Goal: Ask a question

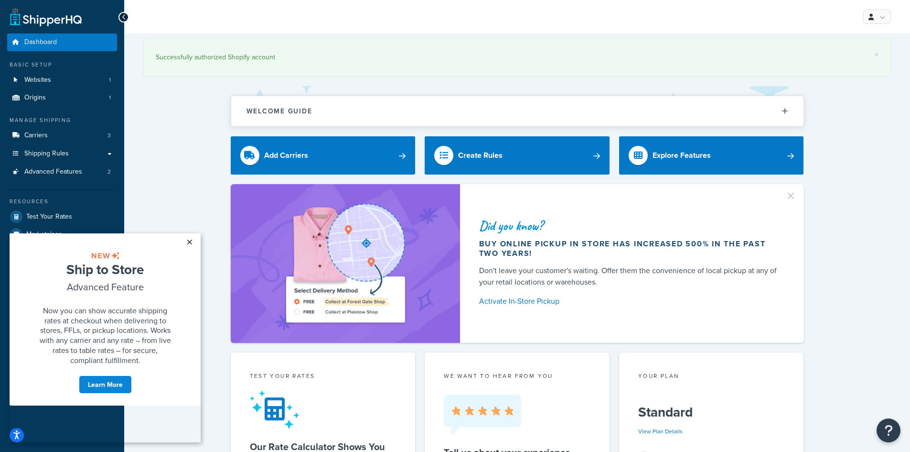
click at [189, 242] on link "×" at bounding box center [189, 241] width 17 height 17
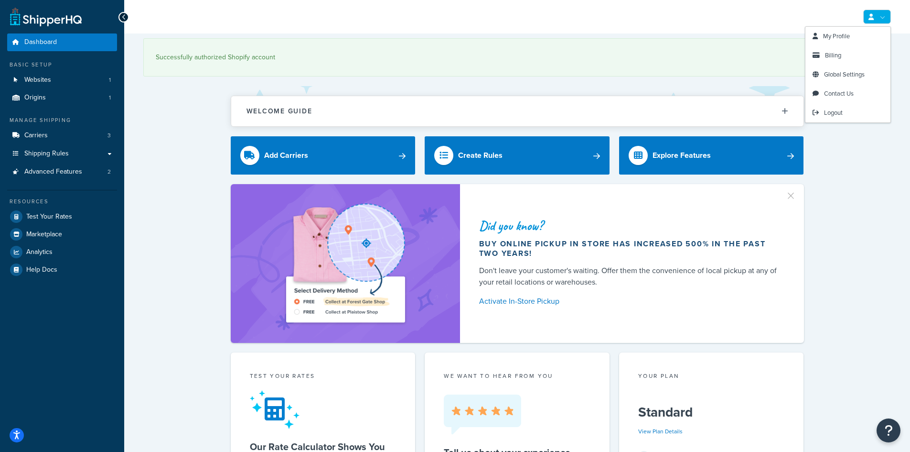
click at [885, 20] on link at bounding box center [878, 17] width 28 height 14
click at [836, 59] on span "Billing" at bounding box center [833, 55] width 16 height 9
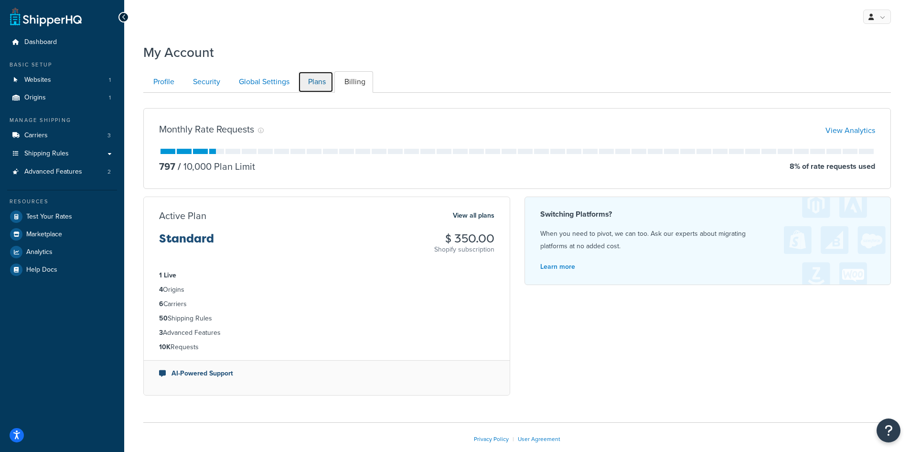
click at [317, 79] on link "Plans" at bounding box center [315, 82] width 35 height 22
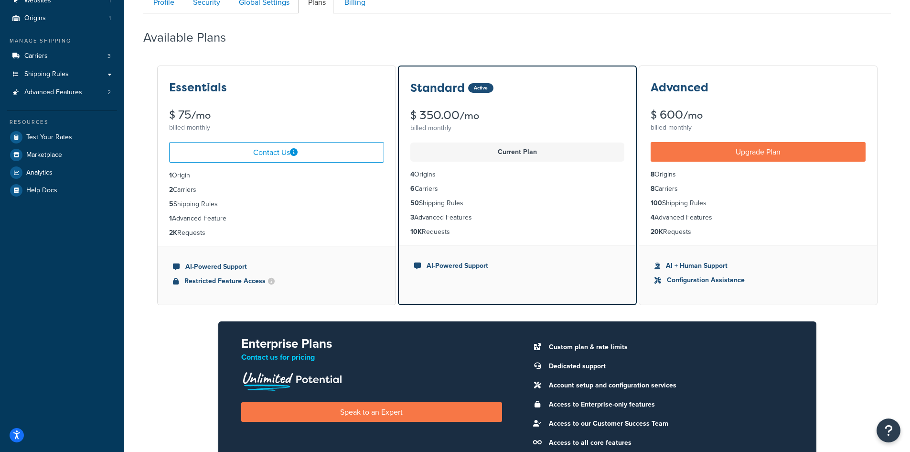
scroll to position [74, 0]
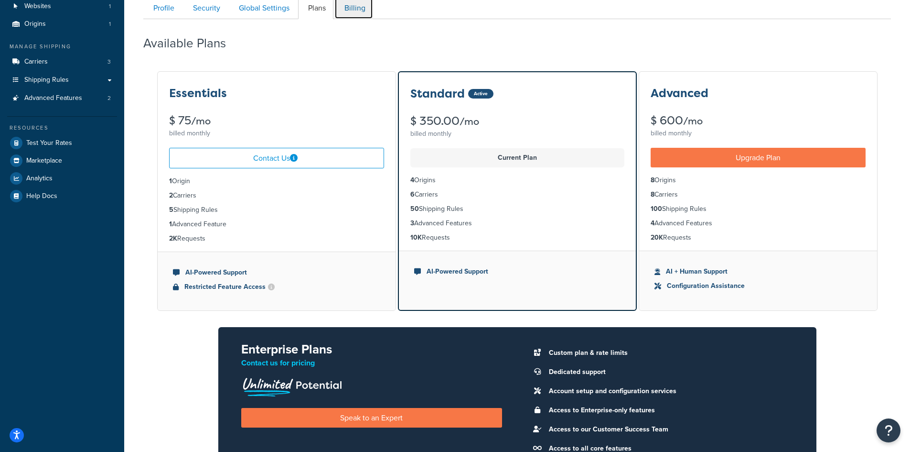
click at [348, 8] on link "Billing" at bounding box center [354, 9] width 39 height 22
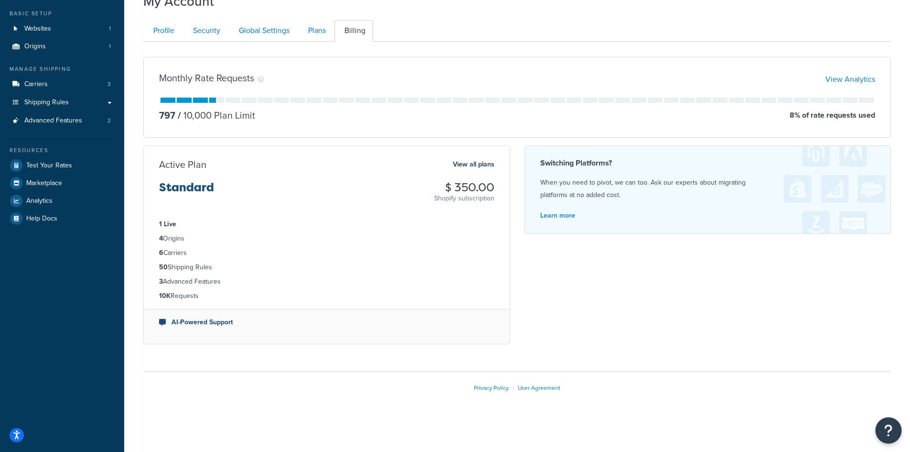
click at [887, 425] on icon "Open Resource Center" at bounding box center [889, 429] width 9 height 13
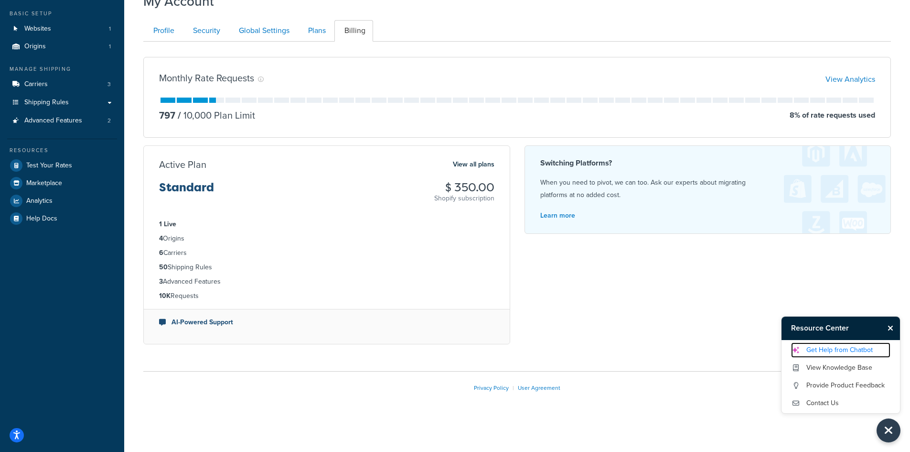
click at [819, 349] on link "Get Help from Chatbot" at bounding box center [840, 349] width 99 height 15
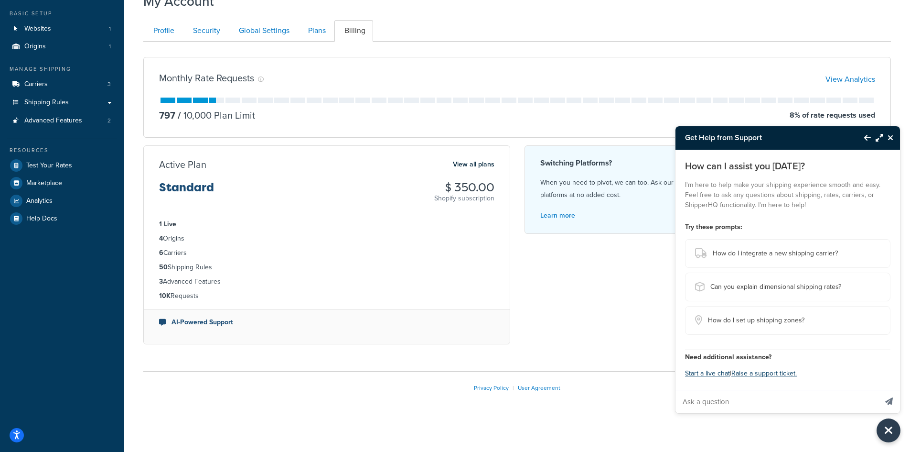
click at [715, 401] on input "Ask a question" at bounding box center [777, 401] width 202 height 23
type input "How do I cancel my plan?"
click at [878, 389] on button "Send message" at bounding box center [889, 400] width 22 height 23
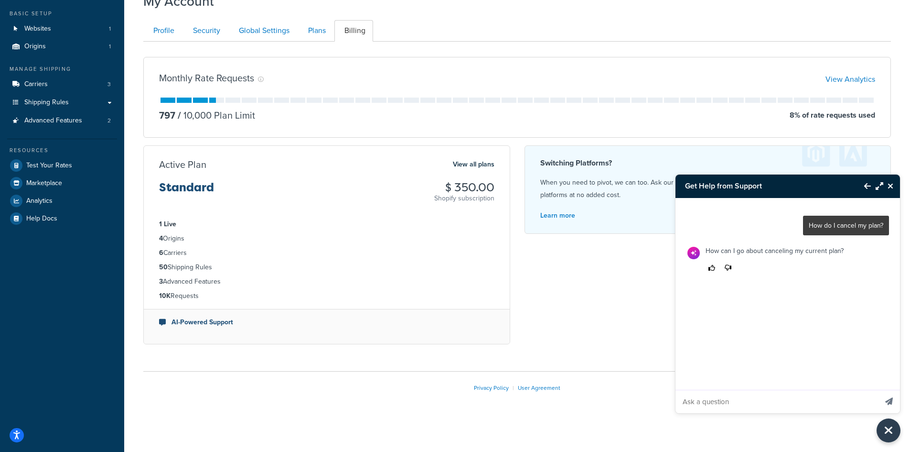
click at [712, 267] on icon "Thumbs up" at bounding box center [712, 267] width 7 height 7
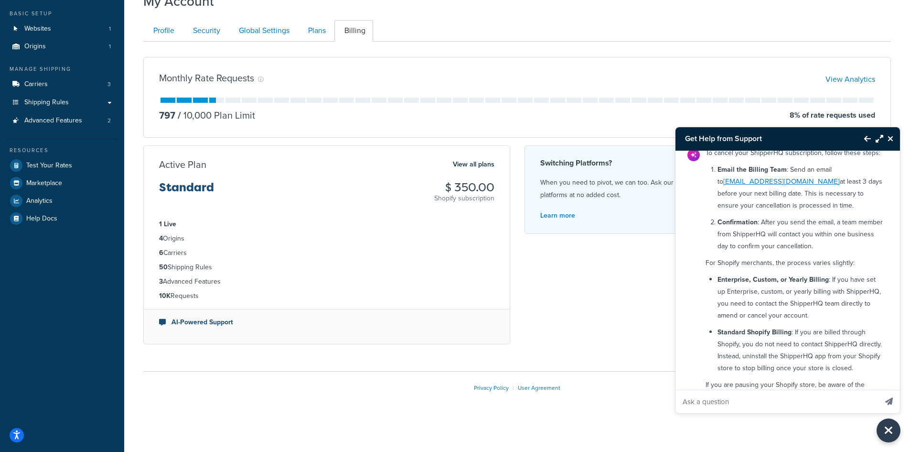
scroll to position [48, 0]
click at [734, 189] on link "[EMAIL_ADDRESS][DOMAIN_NAME]" at bounding box center [782, 183] width 117 height 11
click at [612, 253] on div "Monthly Rate Requests View Analytics 797 / 10,000 Plan Limit 8 % of rate reques…" at bounding box center [517, 200] width 762 height 303
click at [317, 29] on link "Plans" at bounding box center [315, 31] width 35 height 22
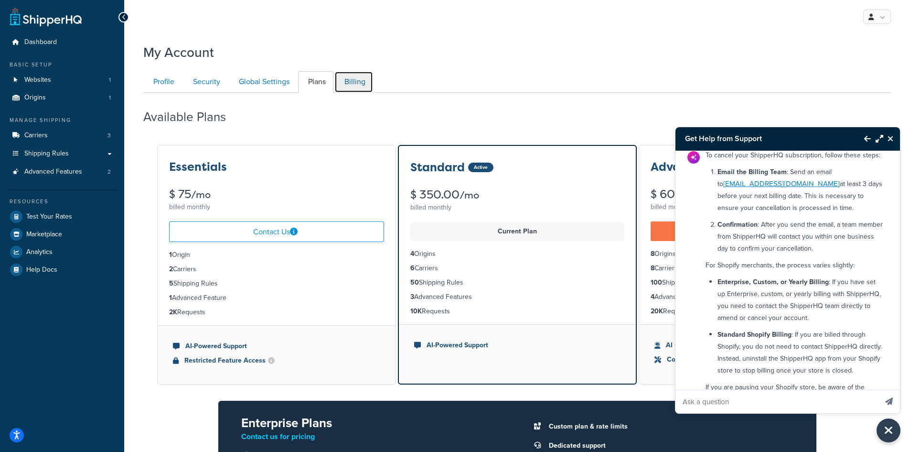
click at [356, 87] on link "Billing" at bounding box center [354, 82] width 39 height 22
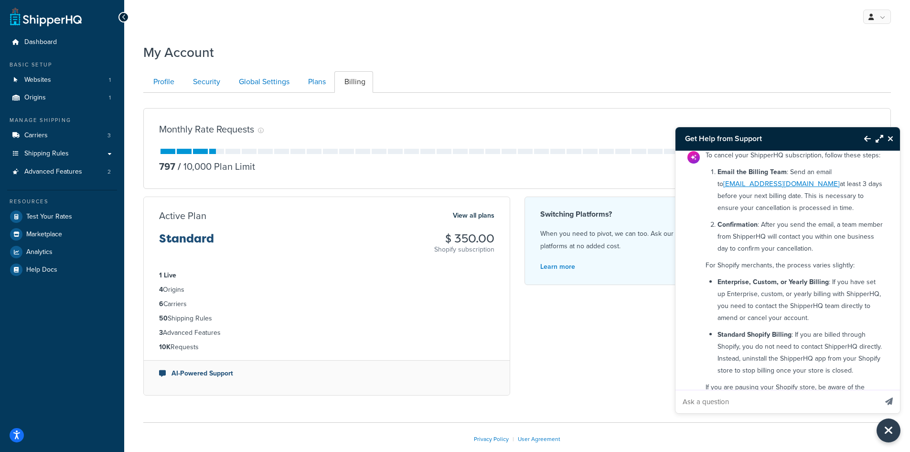
scroll to position [51, 0]
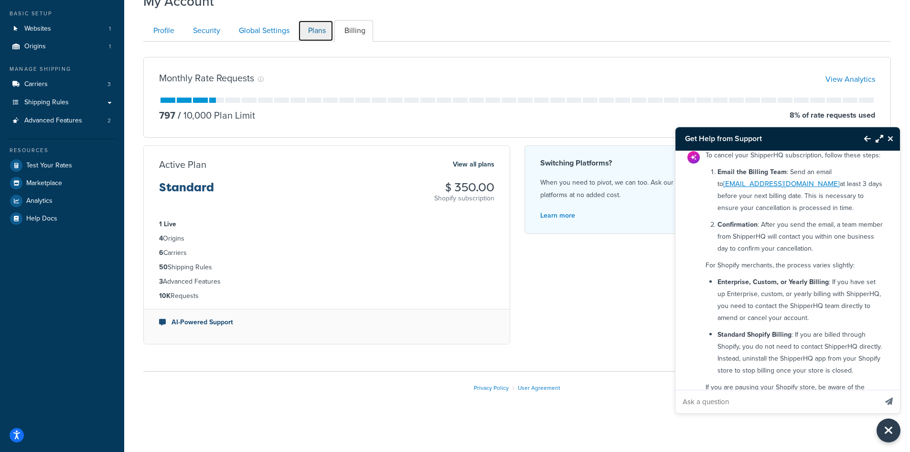
click at [316, 34] on link "Plans" at bounding box center [315, 31] width 35 height 22
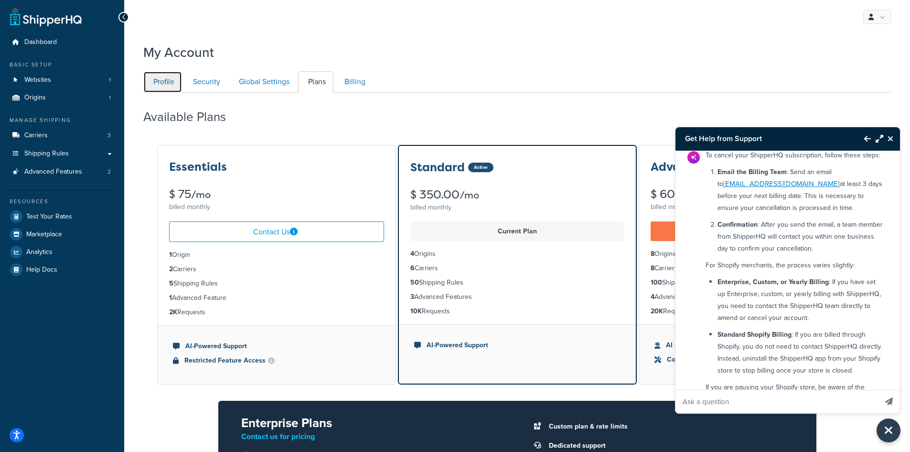
click at [160, 85] on link "Profile" at bounding box center [162, 82] width 39 height 22
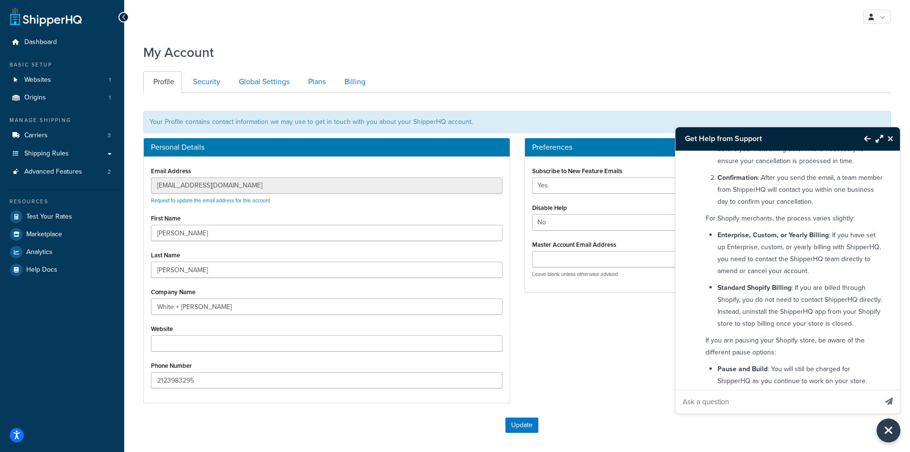
scroll to position [96, 0]
